Goal: Task Accomplishment & Management: Manage account settings

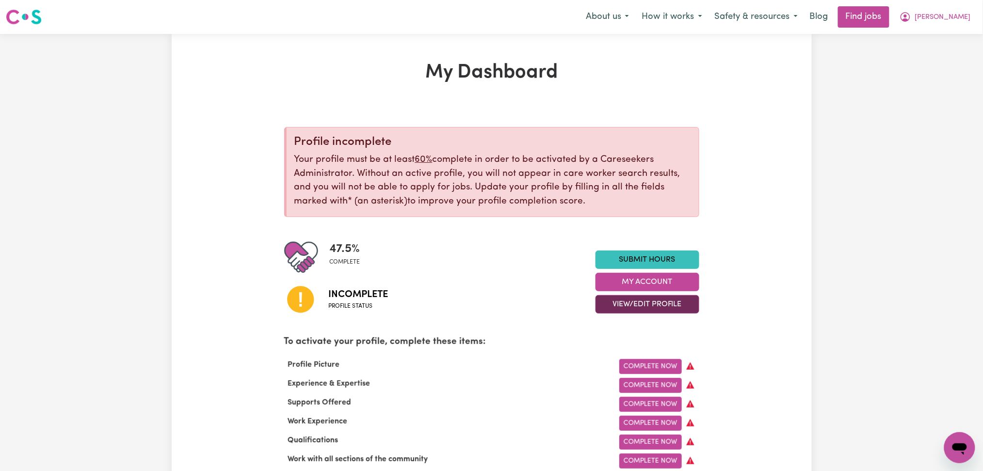
click at [634, 306] on button "View/Edit Profile" at bounding box center [647, 304] width 104 height 18
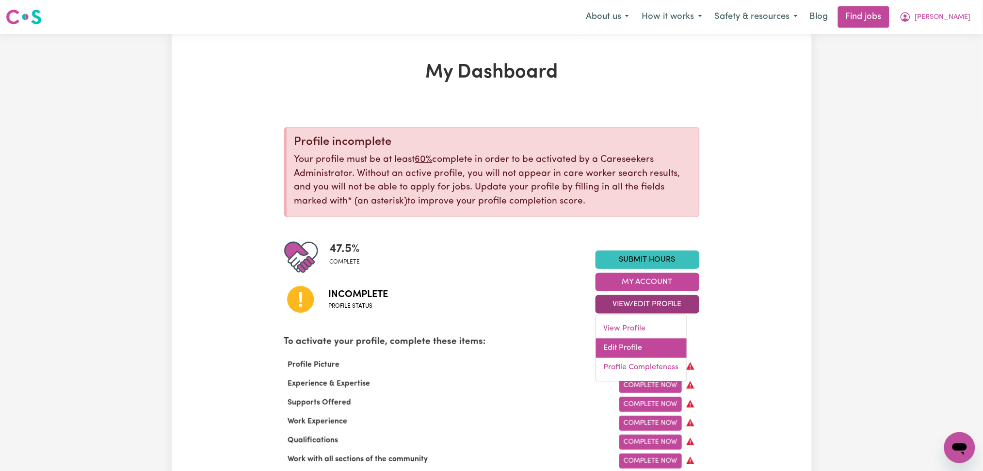
click at [627, 341] on link "Edit Profile" at bounding box center [641, 348] width 91 height 19
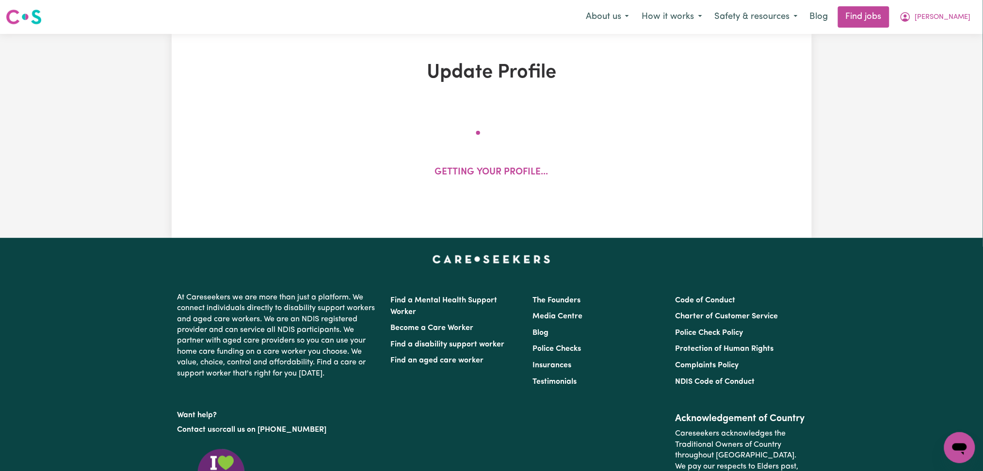
select select "[DEMOGRAPHIC_DATA]"
select select "Student Visa"
select select "Studying a healthcare related degree or qualification"
select select "37"
select select "53"
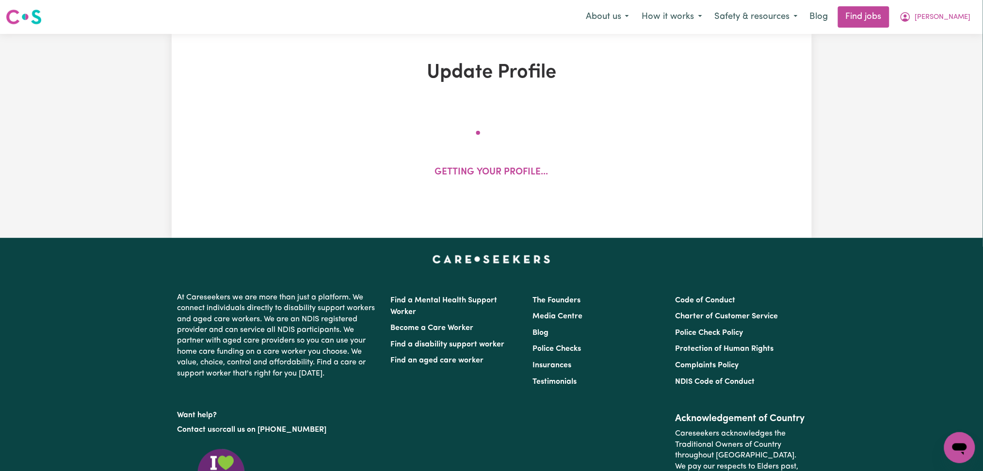
select select "70"
select select "75"
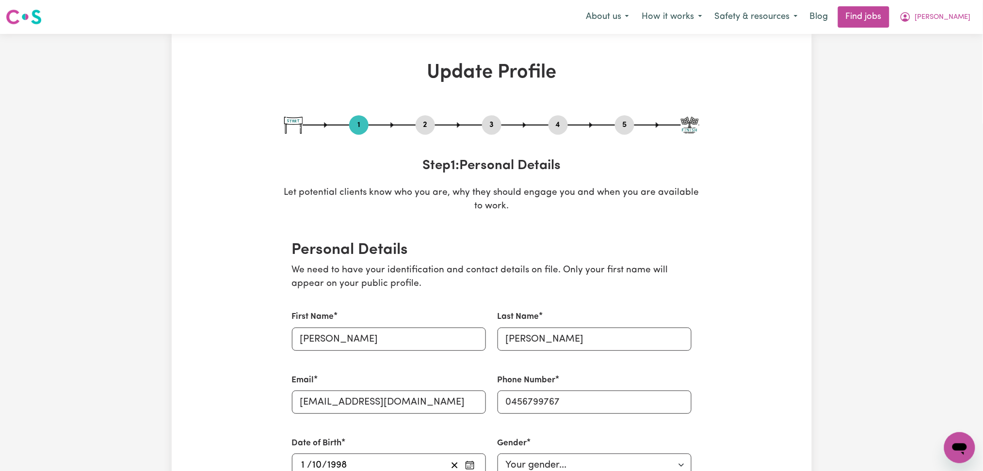
click at [427, 125] on button "2" at bounding box center [424, 125] width 19 height 13
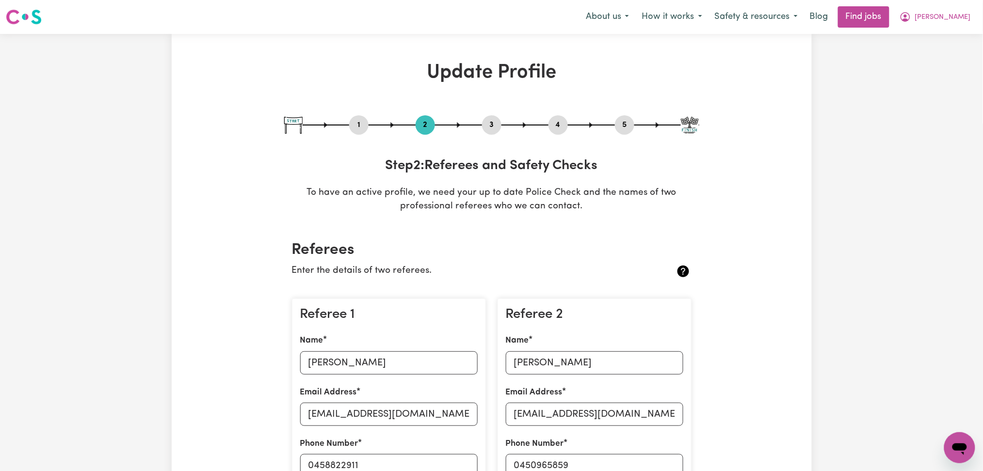
scroll to position [129, 0]
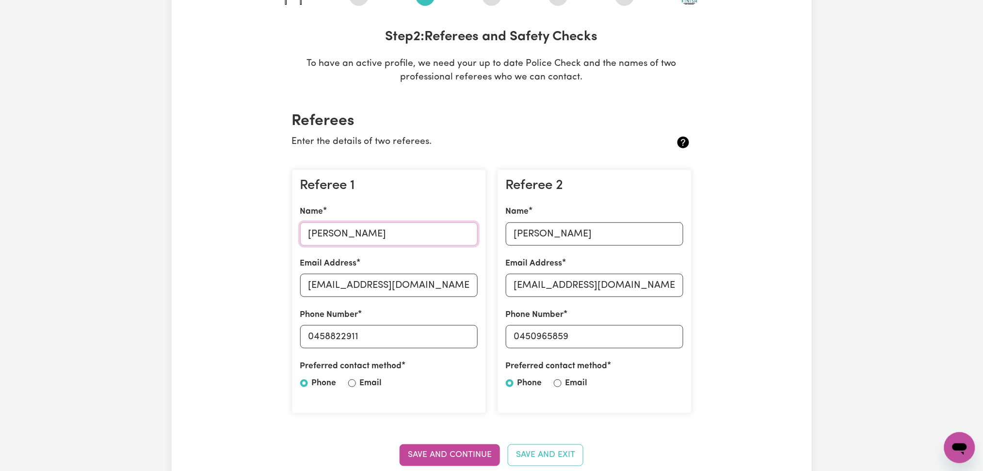
click at [375, 235] on input "[PERSON_NAME]" at bounding box center [388, 234] width 177 height 23
click at [397, 292] on input "[EMAIL_ADDRESS][DOMAIN_NAME]" at bounding box center [388, 285] width 177 height 23
drag, startPoint x: 314, startPoint y: 335, endPoint x: 453, endPoint y: 335, distance: 139.6
click at [453, 335] on input "0458822911" at bounding box center [388, 336] width 177 height 23
click at [564, 235] on input "[PERSON_NAME]" at bounding box center [594, 234] width 177 height 23
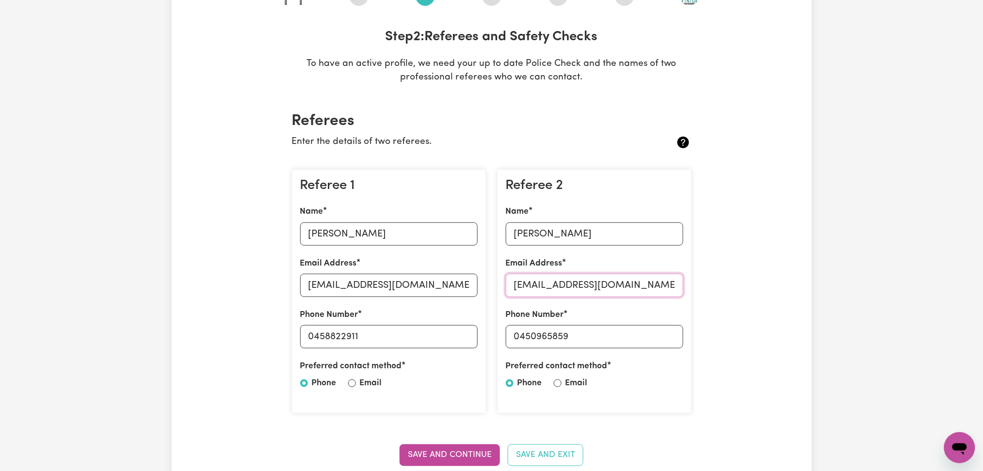
click at [575, 283] on input "[EMAIL_ADDRESS][DOMAIN_NAME]" at bounding box center [594, 285] width 177 height 23
drag, startPoint x: 520, startPoint y: 332, endPoint x: 675, endPoint y: 333, distance: 155.6
click at [675, 333] on input "0450965859" at bounding box center [594, 336] width 177 height 23
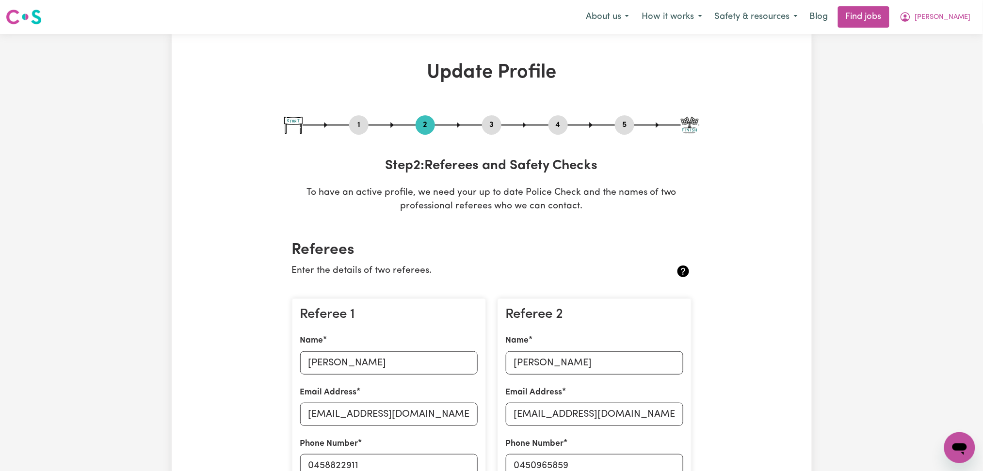
click at [490, 122] on button "3" at bounding box center [491, 125] width 19 height 13
select select "Certificate III (Individual Support)"
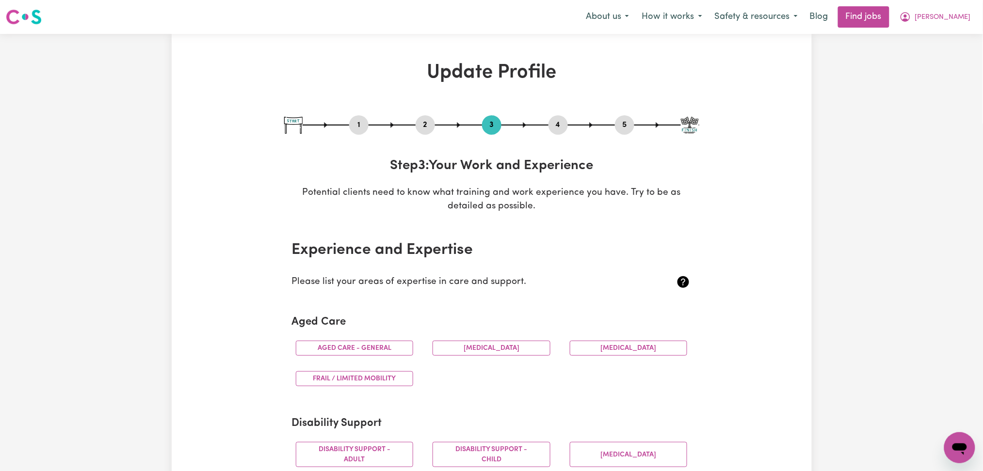
click at [567, 124] on button "4" at bounding box center [557, 125] width 19 height 13
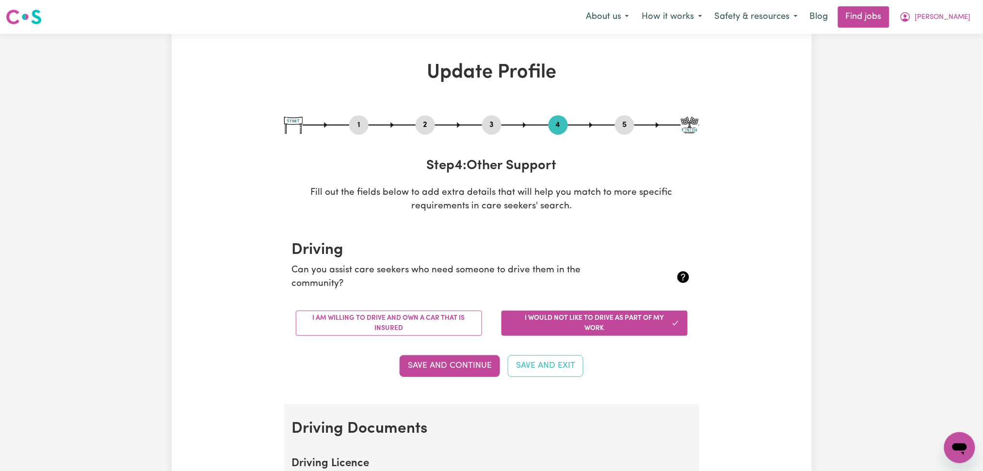
click at [623, 125] on button "5" at bounding box center [624, 125] width 19 height 13
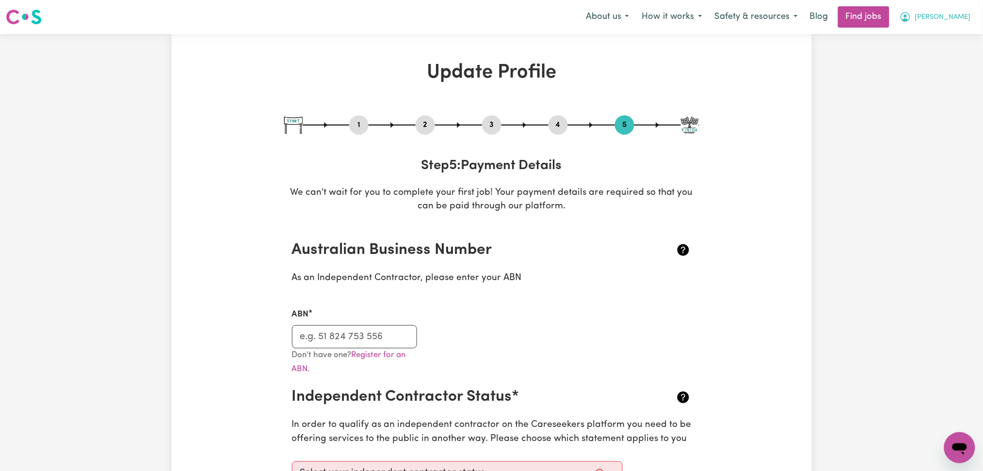
click at [944, 19] on span "[PERSON_NAME]" at bounding box center [943, 17] width 56 height 11
click at [922, 64] on link "My Dashboard" at bounding box center [938, 56] width 77 height 18
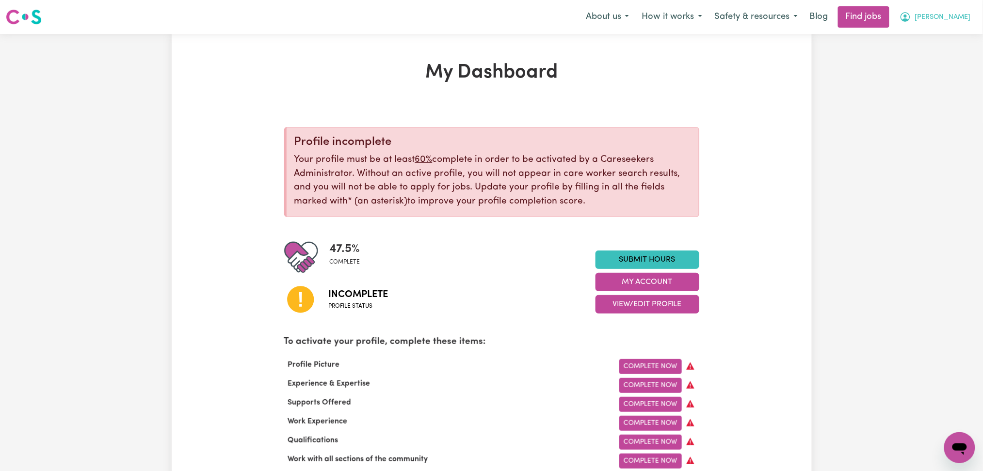
click at [941, 26] on button "[PERSON_NAME]" at bounding box center [935, 17] width 84 height 20
click at [939, 72] on link "Logout" at bounding box center [938, 74] width 77 height 18
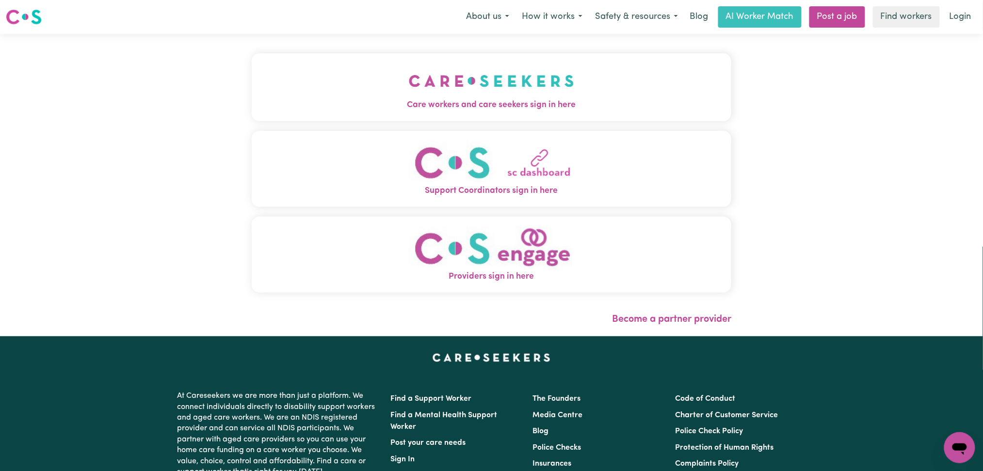
click at [420, 77] on img "Care workers and care seekers sign in here" at bounding box center [491, 81] width 165 height 36
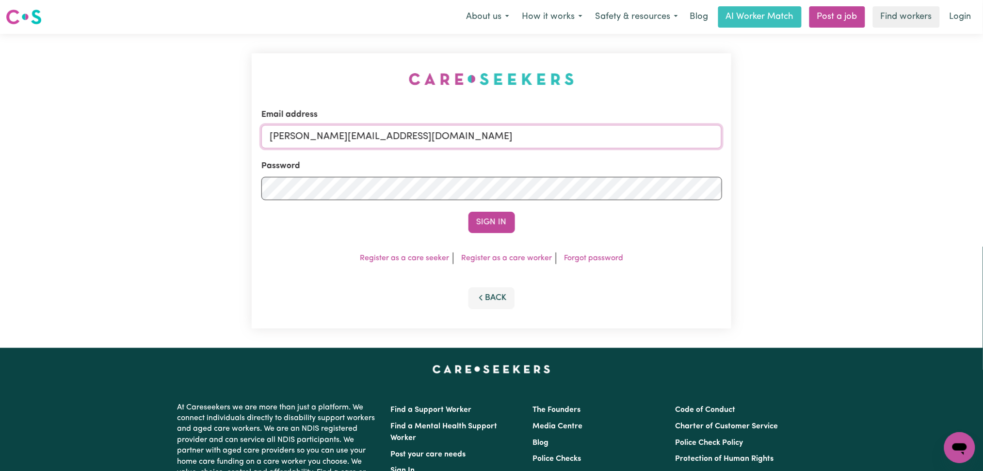
drag, startPoint x: 366, startPoint y: 134, endPoint x: 355, endPoint y: 148, distance: 17.9
click at [363, 139] on input "[PERSON_NAME][EMAIL_ADDRESS][DOMAIN_NAME]" at bounding box center [491, 136] width 461 height 23
drag, startPoint x: 320, startPoint y: 135, endPoint x: 561, endPoint y: 146, distance: 240.7
click at [575, 141] on input "Superuser~[EMAIL_ADDRESS][DOMAIN_NAME]" at bounding box center [491, 136] width 461 height 23
type input "Superuser~[EMAIL_ADDRESS][DOMAIN_NAME]"
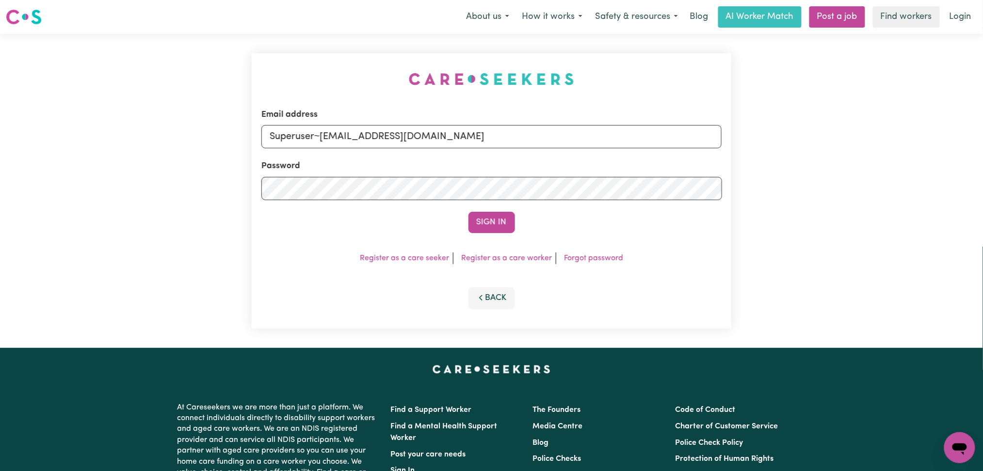
click at [472, 220] on button "Sign In" at bounding box center [491, 222] width 47 height 21
